Goal: Task Accomplishment & Management: Use online tool/utility

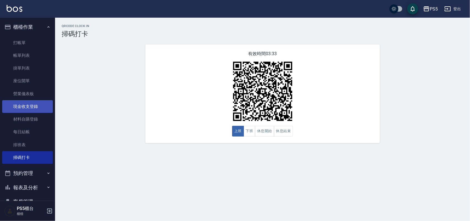
click at [18, 45] on link "打帳單" at bounding box center [27, 42] width 51 height 13
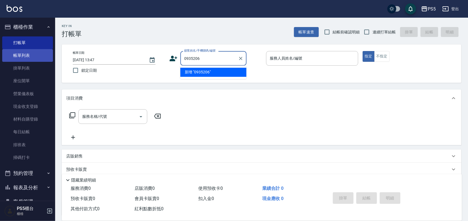
type input "09352069"
drag, startPoint x: 243, startPoint y: 56, endPoint x: 230, endPoint y: 59, distance: 13.2
click at [243, 56] on icon "Clear" at bounding box center [241, 59] width 6 height 6
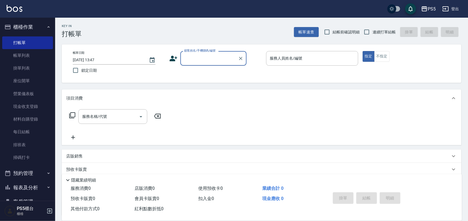
click at [217, 59] on input "顧客姓名/手機號碼/編號" at bounding box center [209, 58] width 53 height 10
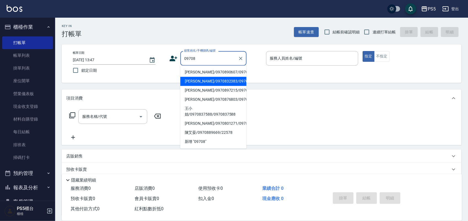
click at [211, 86] on li "[PERSON_NAME]/0970832383/0970832383" at bounding box center [213, 81] width 66 height 9
type input "[PERSON_NAME]/0970832383/0970832383"
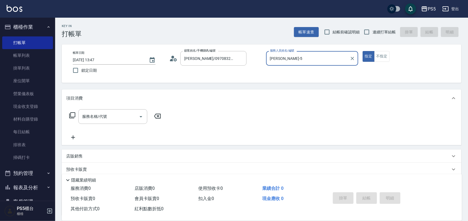
type input "[PERSON_NAME]-5"
click at [115, 114] on input "服務名稱/代號" at bounding box center [109, 117] width 56 height 10
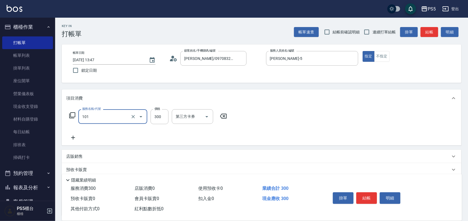
type input "洗髮(101)"
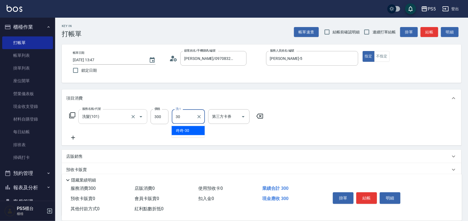
type input "咚咚-30"
click at [369, 198] on button "結帳" at bounding box center [366, 198] width 21 height 12
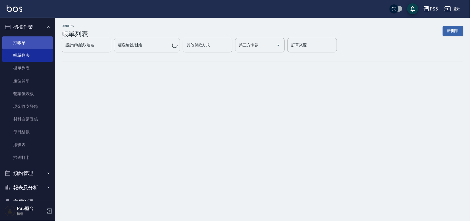
click at [20, 39] on link "打帳單" at bounding box center [27, 42] width 51 height 13
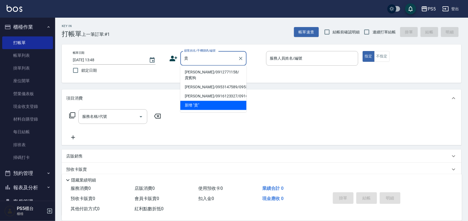
click at [203, 74] on li "[PERSON_NAME]/0912771158/貴賓狗" at bounding box center [213, 75] width 66 height 15
type input "[PERSON_NAME]/0912771158/貴賓狗"
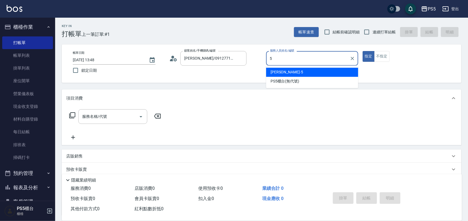
type input "[PERSON_NAME]-5"
type button "true"
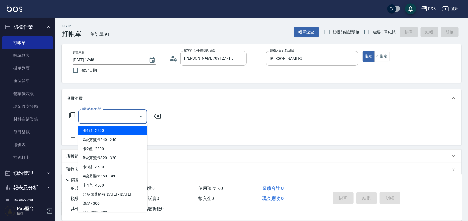
click at [99, 118] on div "服務名稱/代號 服務名稱/代號" at bounding box center [112, 116] width 69 height 15
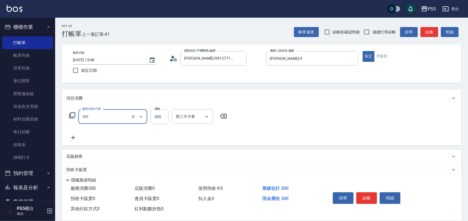
type input "洗髮(101)"
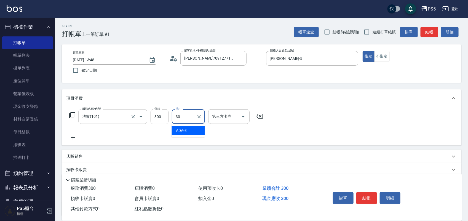
type input "咚咚-30"
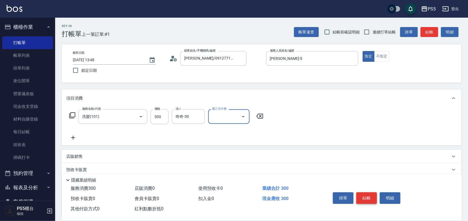
click at [364, 193] on button "結帳" at bounding box center [366, 198] width 21 height 12
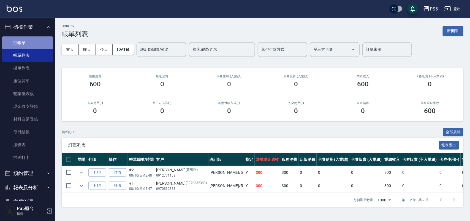
click at [29, 40] on link "打帳單" at bounding box center [27, 42] width 51 height 13
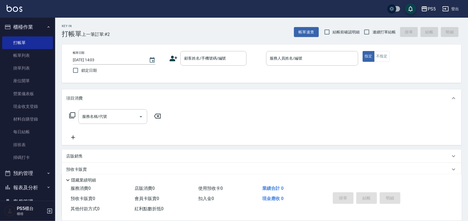
click at [174, 60] on icon at bounding box center [174, 59] width 8 height 6
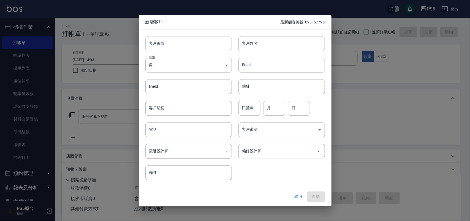
click at [203, 45] on input "客戶編號" at bounding box center [189, 43] width 87 height 15
type input "0935206932"
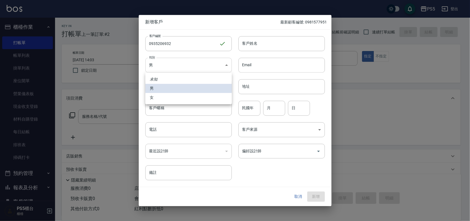
click at [192, 63] on body "PS5 登出 櫃檯作業 打帳單 帳單列表 掛單列表 座位開單 營業儀表板 現金收支登錄 材料自購登錄 每日結帳 排班表 掃碼打卡 預約管理 預約管理 單日預約…" at bounding box center [235, 134] width 470 height 268
click at [159, 95] on li "女" at bounding box center [189, 97] width 87 height 9
type input "[DEMOGRAPHIC_DATA]"
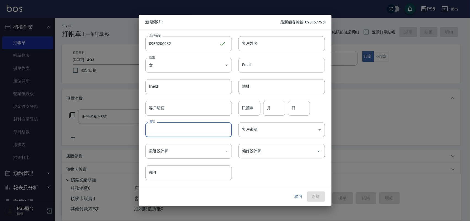
drag, startPoint x: 162, startPoint y: 124, endPoint x: 157, endPoint y: 128, distance: 6.2
click at [162, 124] on input "電話" at bounding box center [189, 129] width 87 height 15
type input "0935206932"
click at [254, 43] on input "客戶姓名" at bounding box center [282, 43] width 87 height 15
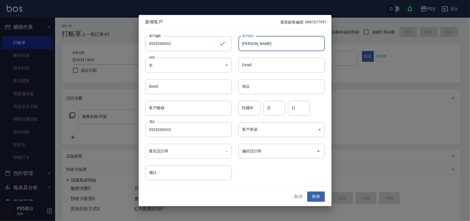
click at [250, 44] on input "[PERSON_NAME]" at bounding box center [282, 43] width 87 height 15
type input "[PERSON_NAME]"
click at [246, 111] on input "民國年" at bounding box center [250, 108] width 22 height 15
type input "52"
type input "12"
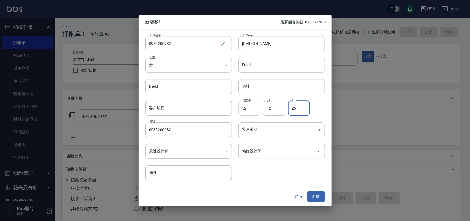
type input "25"
click at [269, 153] on input "偏好設計師" at bounding box center [277, 151] width 73 height 10
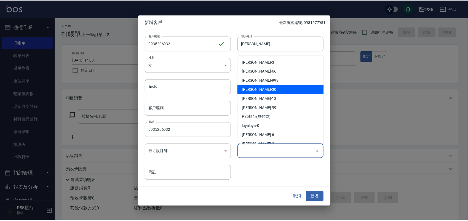
scroll to position [34, 0]
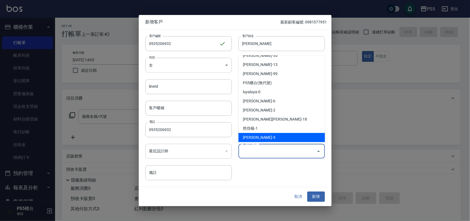
click at [268, 133] on li "[PERSON_NAME]-5" at bounding box center [282, 137] width 87 height 9
type input "[PERSON_NAME]"
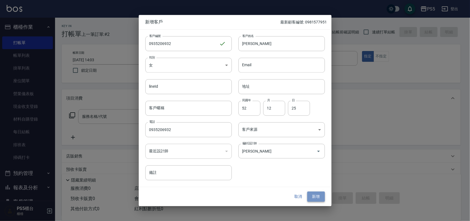
click at [313, 196] on button "新增" at bounding box center [317, 197] width 18 height 10
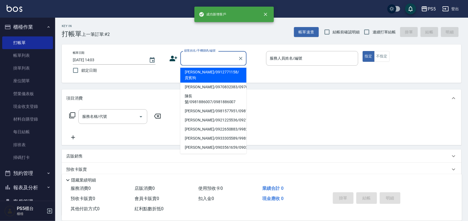
click at [205, 61] on input "顧客姓名/手機號碼/編號" at bounding box center [209, 58] width 53 height 10
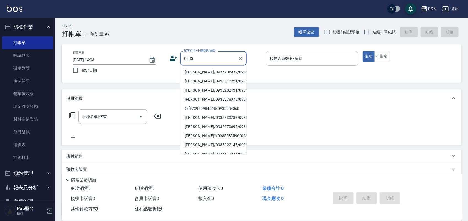
click at [193, 74] on li "[PERSON_NAME]/0935206932/0935206932" at bounding box center [213, 72] width 66 height 9
type input "[PERSON_NAME]/0935206932/0935206932"
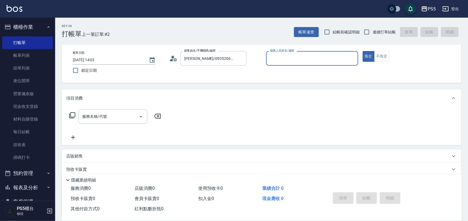
type input "[PERSON_NAME]-5"
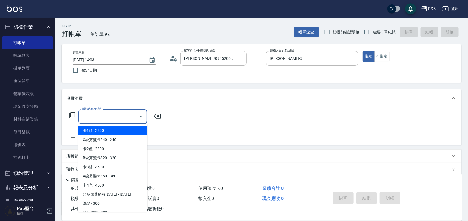
click at [106, 118] on input "服務名稱/代號" at bounding box center [109, 117] width 56 height 10
type input "真"
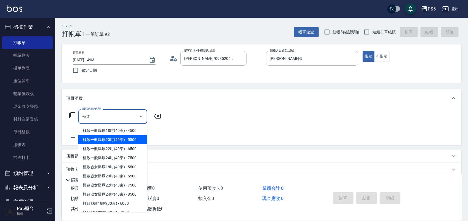
click at [116, 139] on span "極致一般爆厚20吋(40束) - 5500" at bounding box center [112, 139] width 69 height 9
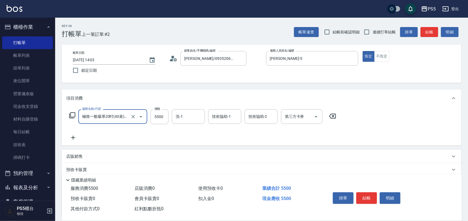
type input "極致一般爆厚20吋(40束)(G71)"
click at [72, 136] on icon at bounding box center [73, 137] width 14 height 7
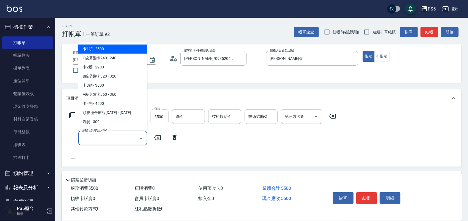
click at [91, 137] on input "服務名稱/代號" at bounding box center [109, 138] width 56 height 10
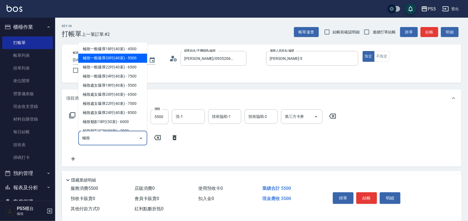
click at [125, 54] on span "極致一般爆厚20吋(40束) - 5500" at bounding box center [112, 57] width 69 height 9
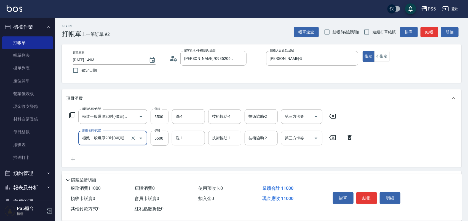
type input "極致一般爆厚20吋(40束)(G71)"
click at [160, 118] on input "5500" at bounding box center [159, 116] width 18 height 15
type input "6000"
click at [160, 117] on input "5500" at bounding box center [159, 116] width 18 height 15
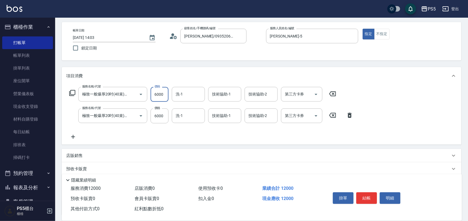
scroll to position [34, 0]
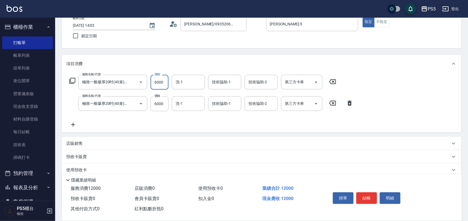
type input "6000"
click at [71, 123] on icon at bounding box center [73, 124] width 14 height 7
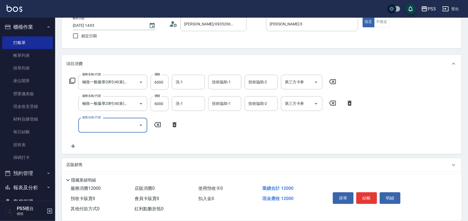
scroll to position [0, 0]
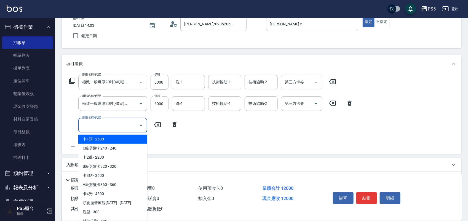
click at [96, 128] on input "服務名稱/代號" at bounding box center [109, 125] width 56 height 10
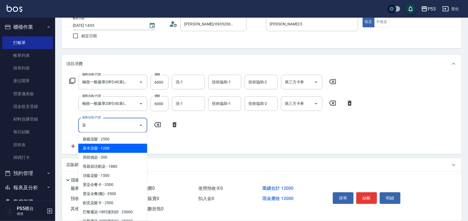
click at [97, 147] on span "基本染髮 - 1200" at bounding box center [112, 148] width 69 height 9
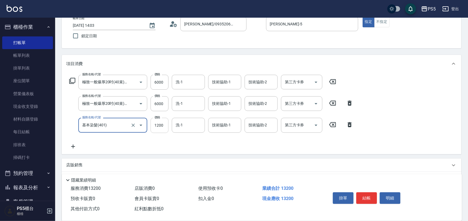
type input "基本染髮(401)"
click at [164, 126] on input "1200" at bounding box center [159, 125] width 18 height 15
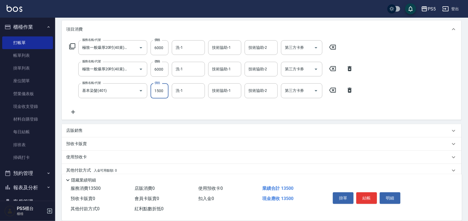
type input "1500"
click at [72, 112] on icon at bounding box center [73, 112] width 14 height 7
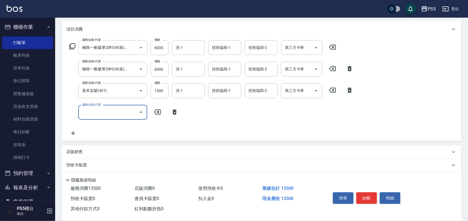
scroll to position [0, 0]
click at [93, 111] on input "服務名稱/代號" at bounding box center [109, 112] width 56 height 10
click at [93, 126] on span "自備護髮 - 300" at bounding box center [112, 126] width 69 height 9
type input "自備護髮(501)"
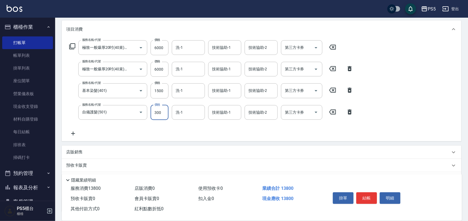
click at [159, 112] on input "300" at bounding box center [159, 112] width 18 height 15
type input "5000"
click at [74, 132] on icon at bounding box center [73, 133] width 14 height 7
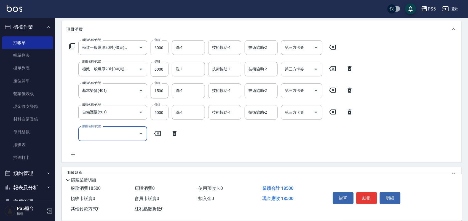
click at [97, 131] on input "服務名稱/代號" at bounding box center [109, 134] width 56 height 10
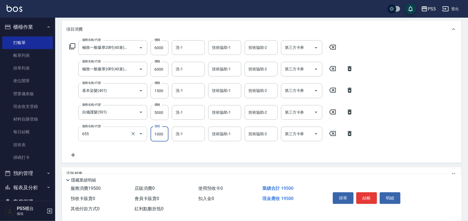
type input "拆接(655)"
type input "5000"
click at [189, 90] on input "洗-1" at bounding box center [188, 91] width 28 height 10
type input "咚咚-30"
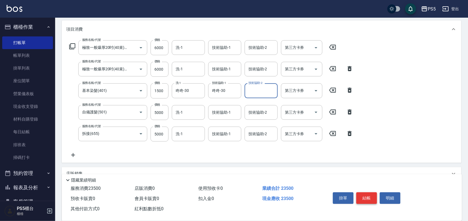
click at [365, 195] on button "結帳" at bounding box center [366, 198] width 21 height 12
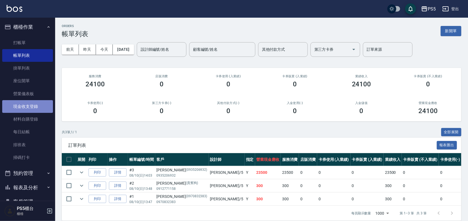
click at [32, 105] on link "現金收支登錄" at bounding box center [27, 106] width 51 height 13
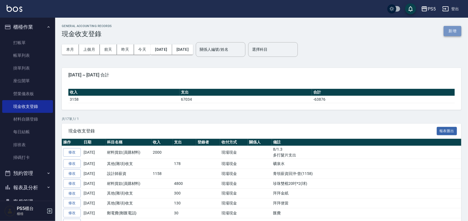
click at [457, 31] on button "新增" at bounding box center [452, 31] width 18 height 10
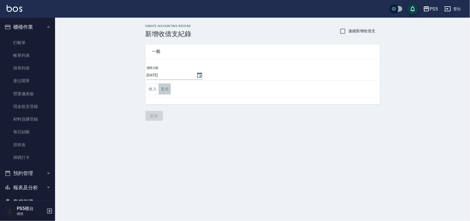
click at [166, 86] on button "支出" at bounding box center [165, 88] width 12 height 11
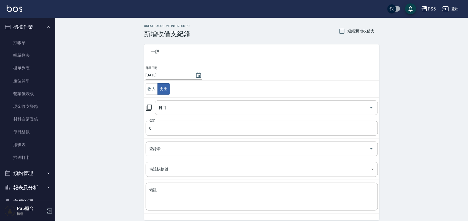
click at [166, 106] on input "科目" at bounding box center [261, 108] width 209 height 10
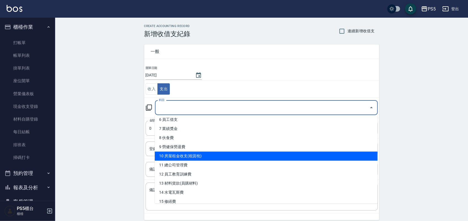
scroll to position [69, 0]
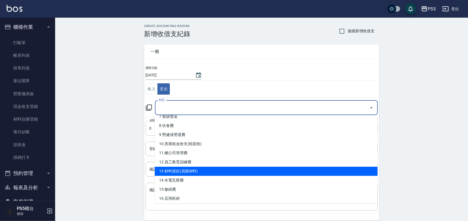
click at [198, 170] on li "13 材料貨款(員購材料)" at bounding box center [266, 171] width 223 height 9
type input "13 材料貨款(員購材料)"
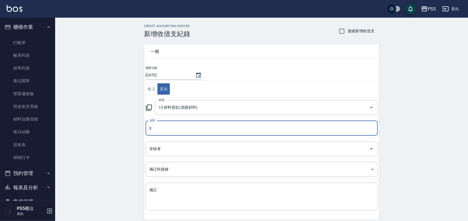
click at [162, 131] on input "0" at bounding box center [262, 128] width 232 height 15
type input "7000"
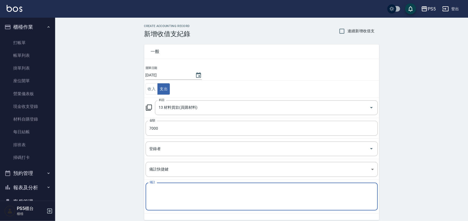
click at [168, 192] on textarea "備註" at bounding box center [261, 196] width 224 height 19
type textarea "r"
type textarea "ㄓ"
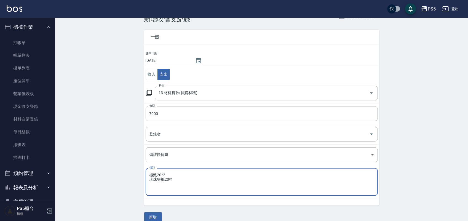
scroll to position [23, 0]
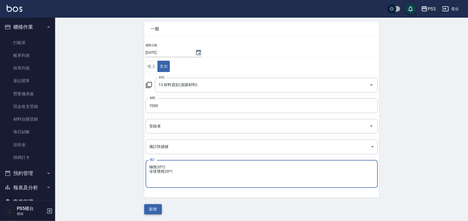
type textarea "極致20*2 珍珠雙棍20*1"
click at [158, 209] on button "新增" at bounding box center [153, 209] width 18 height 10
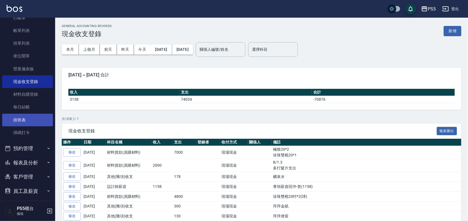
scroll to position [57, 0]
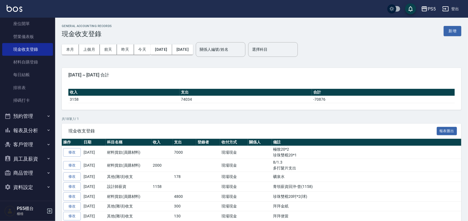
click at [29, 130] on button "報表及分析" at bounding box center [27, 130] width 51 height 14
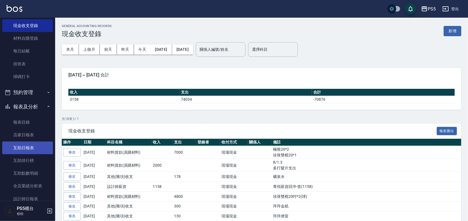
scroll to position [91, 0]
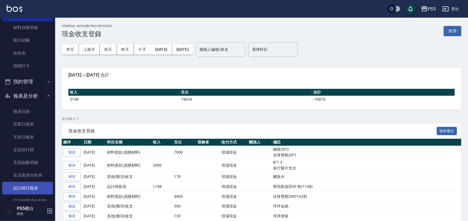
click at [32, 186] on link "設計師日報表" at bounding box center [27, 188] width 51 height 13
